Goal: Information Seeking & Learning: Learn about a topic

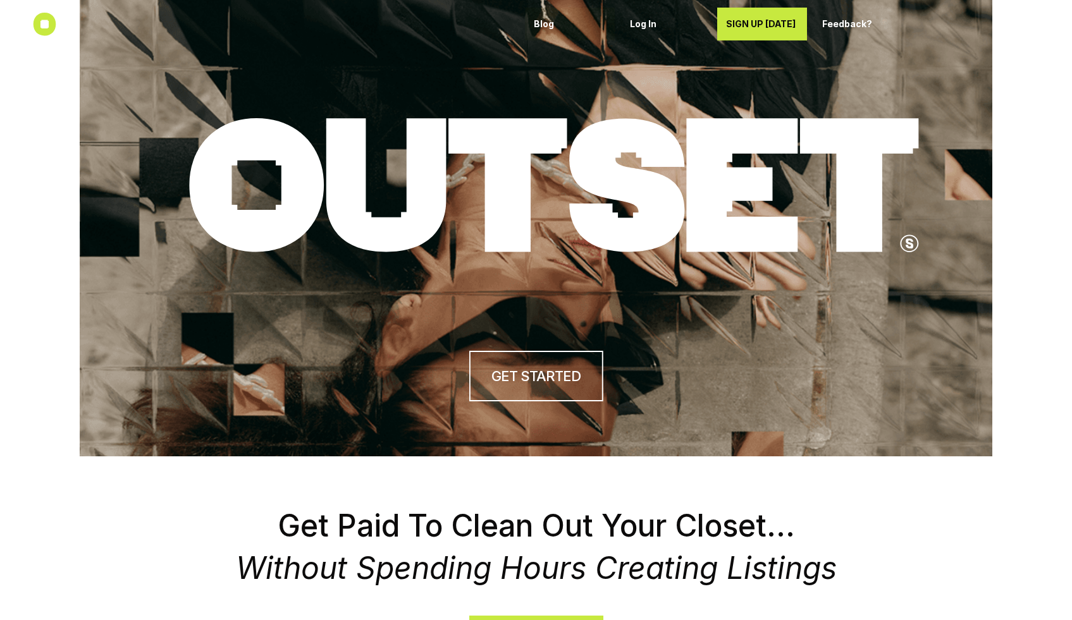
click at [546, 23] on p "Blog" at bounding box center [570, 24] width 72 height 11
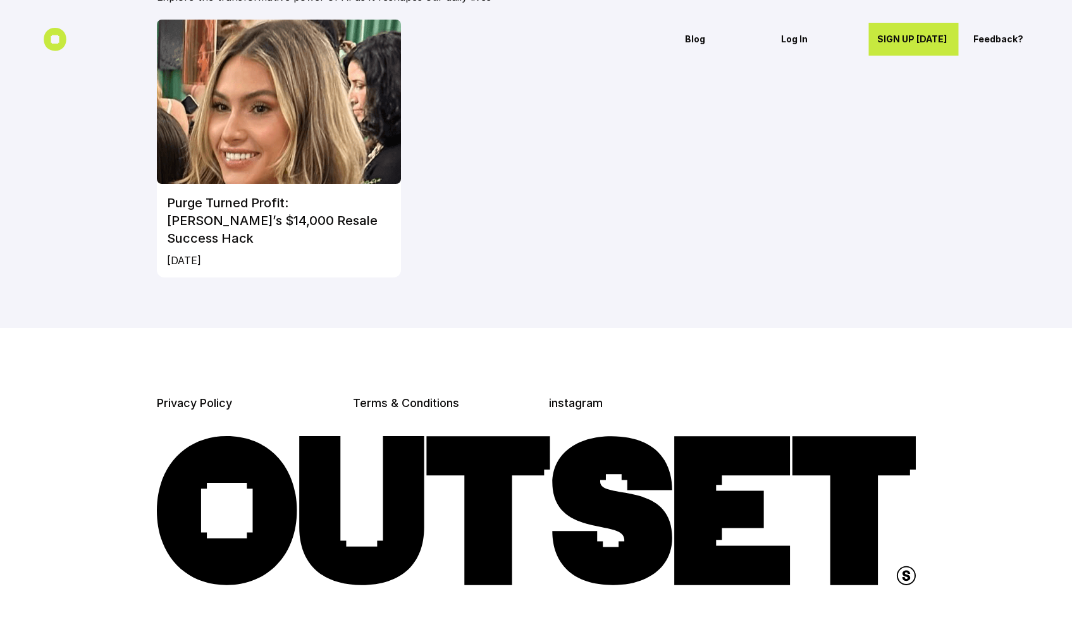
scroll to position [163, 0]
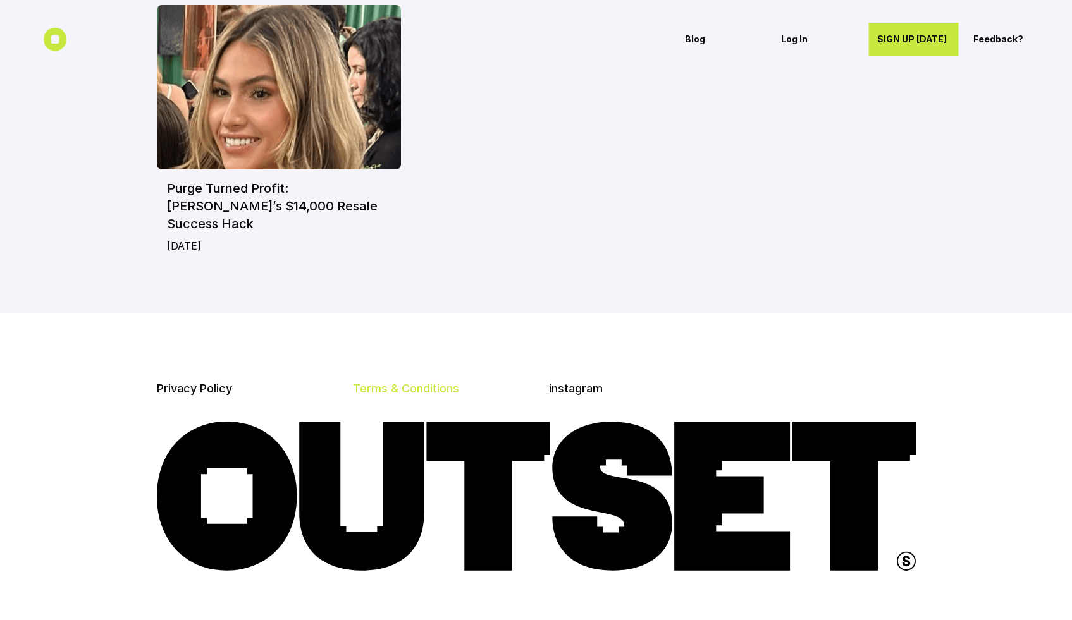
click at [434, 382] on link "Terms & Conditions" at bounding box center [406, 388] width 106 height 13
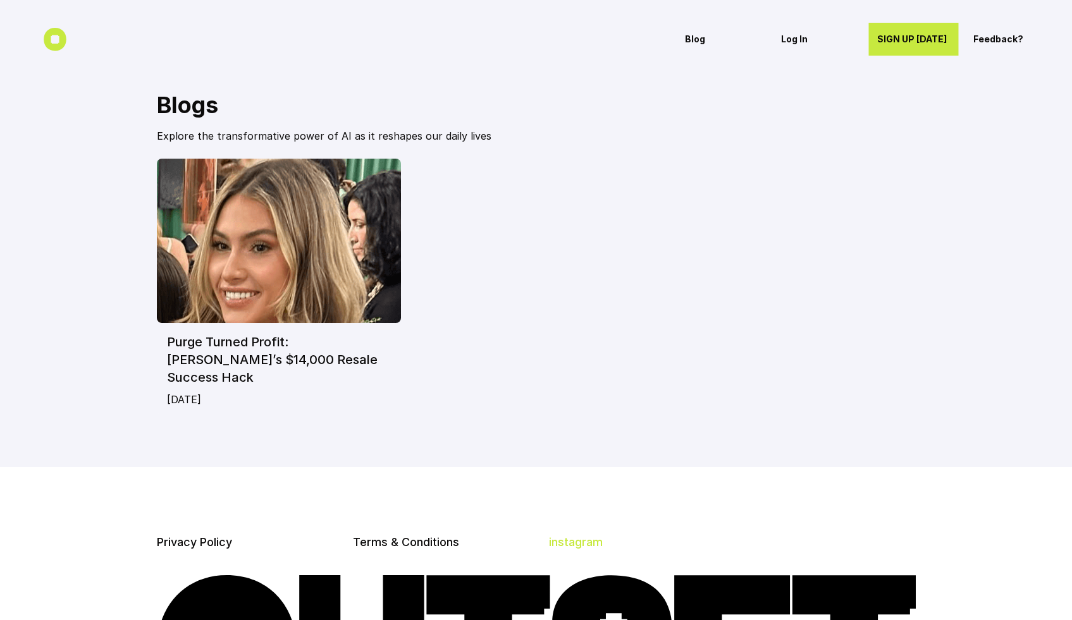
scroll to position [0, 0]
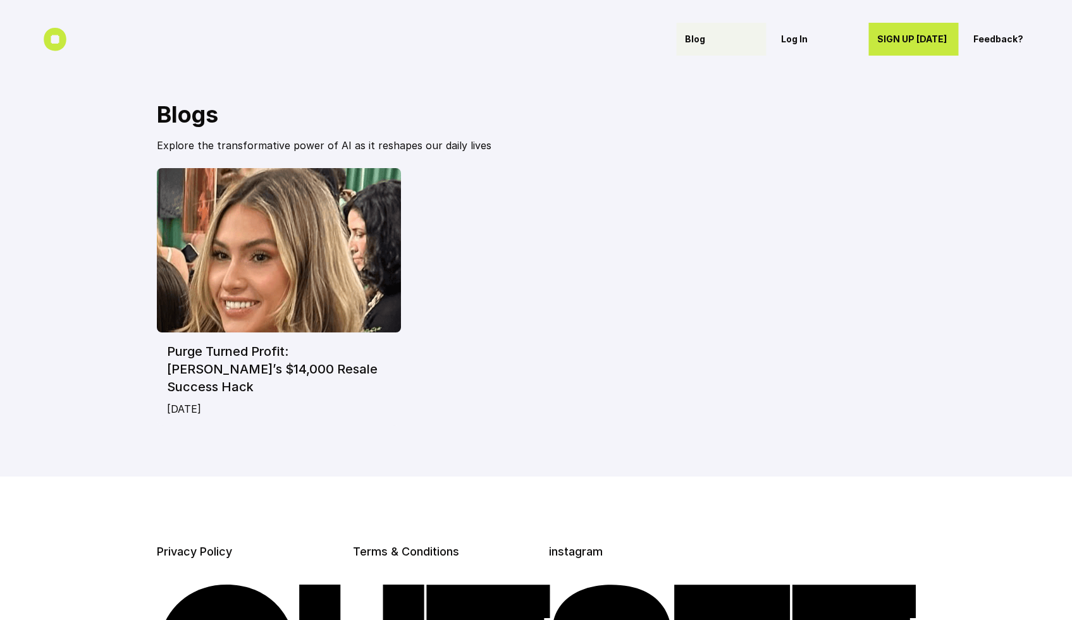
click at [698, 34] on p "Blog" at bounding box center [721, 39] width 72 height 11
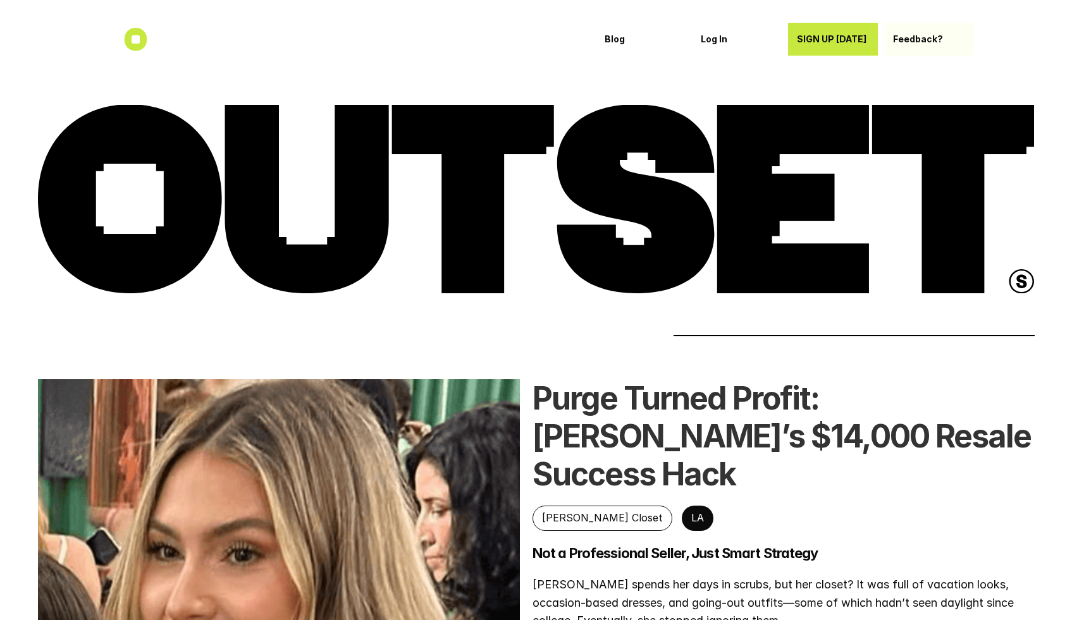
click at [921, 39] on p "Feedback?" at bounding box center [929, 39] width 72 height 11
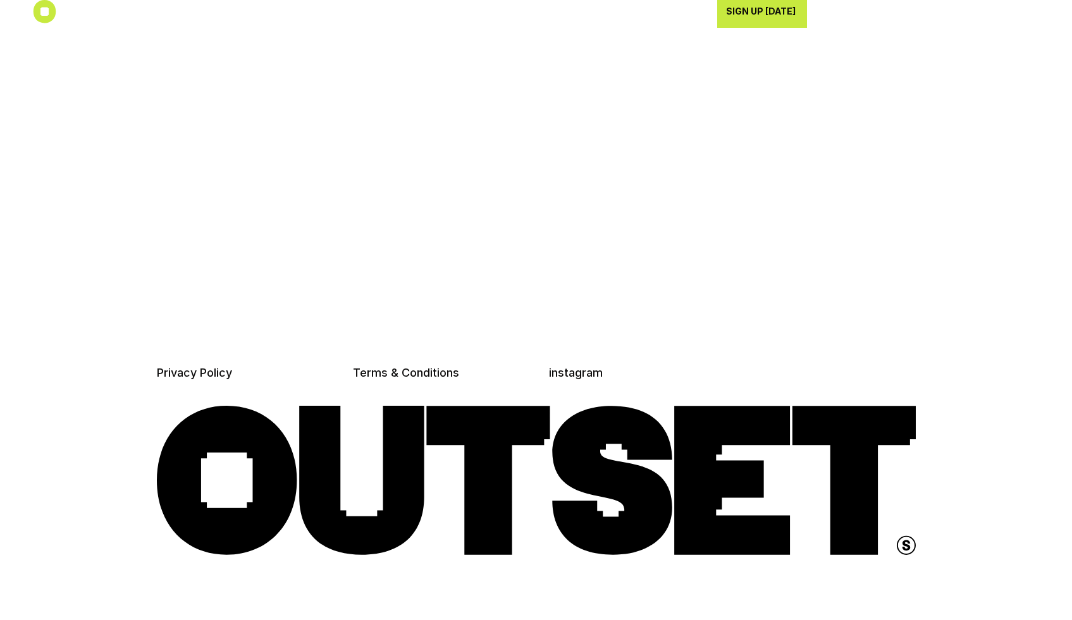
scroll to position [3402, 0]
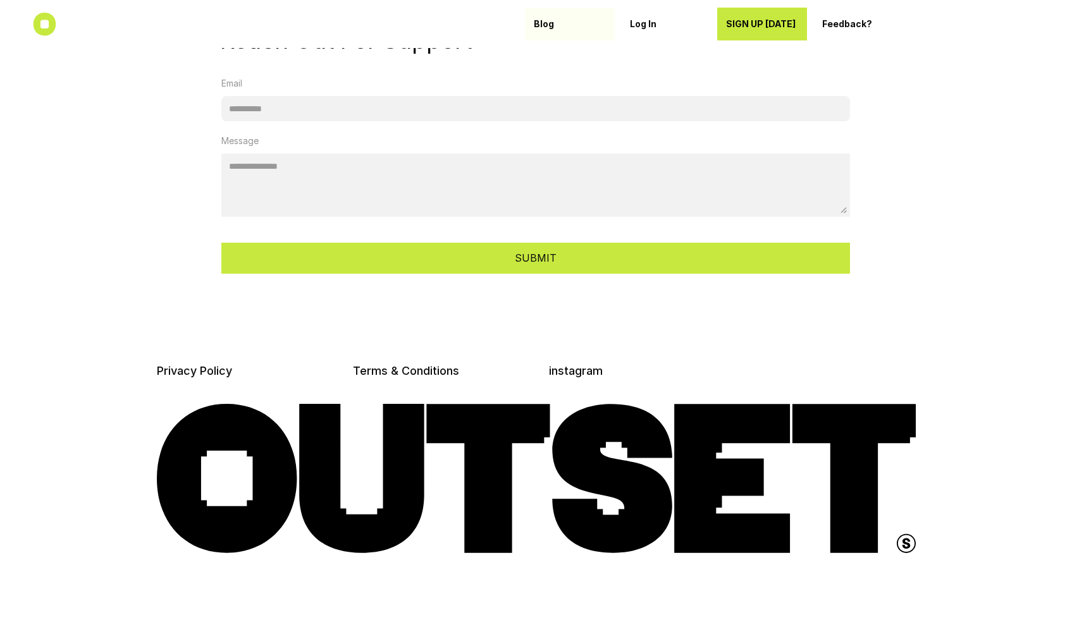
click at [530, 20] on link "Blog" at bounding box center [570, 24] width 90 height 33
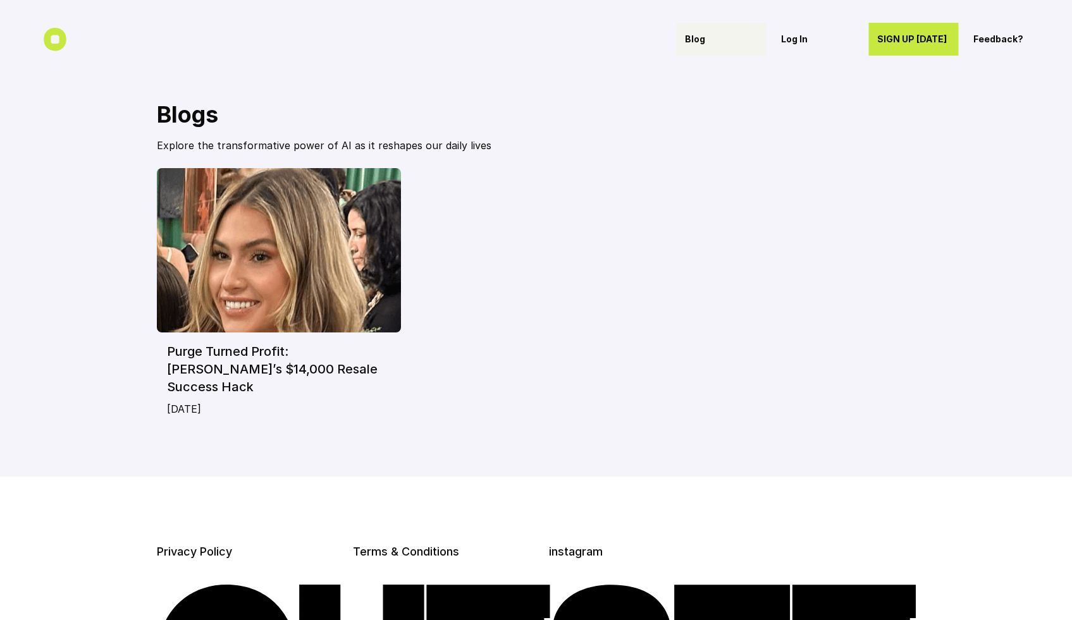
click at [696, 42] on p "Blog" at bounding box center [721, 39] width 72 height 11
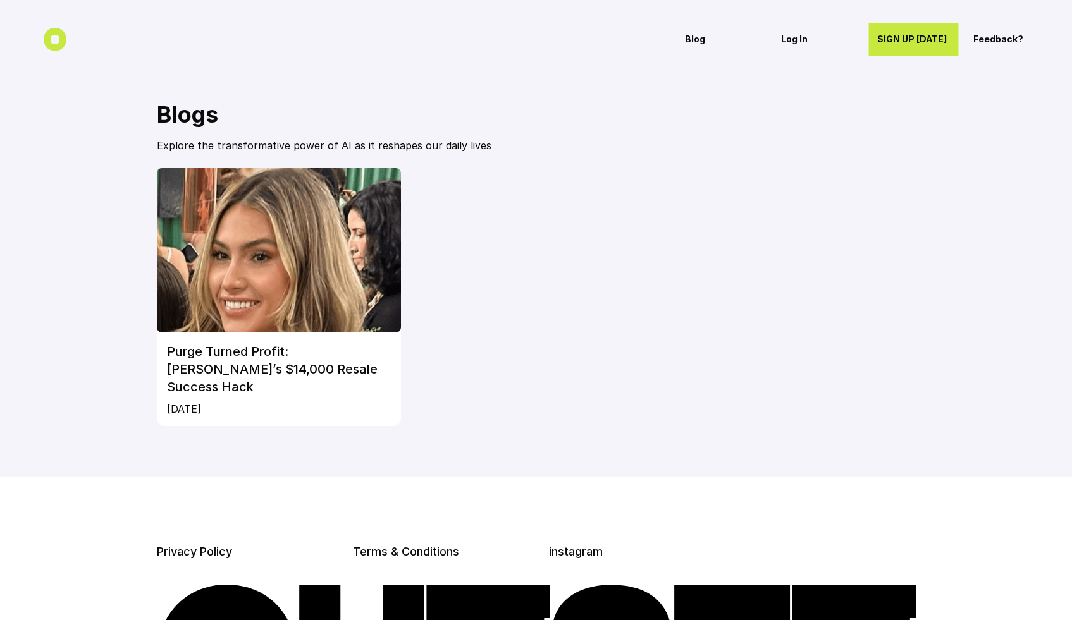
click at [283, 286] on img at bounding box center [279, 250] width 245 height 164
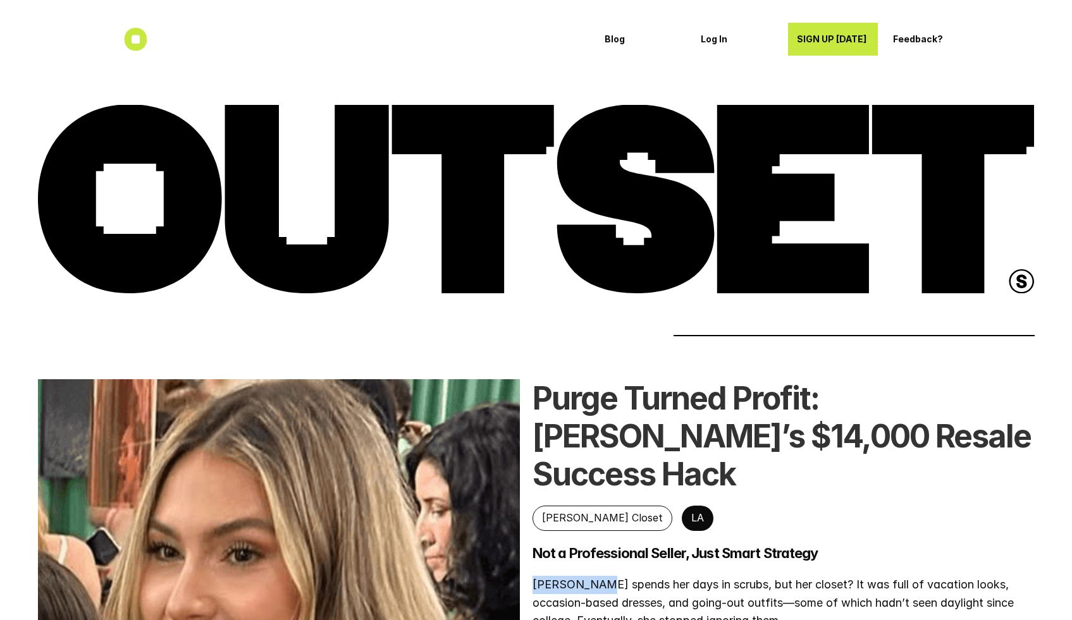
drag, startPoint x: 596, startPoint y: 544, endPoint x: 526, endPoint y: 549, distance: 70.4
copy p "Liv Johnson"
